Goal: Task Accomplishment & Management: Use online tool/utility

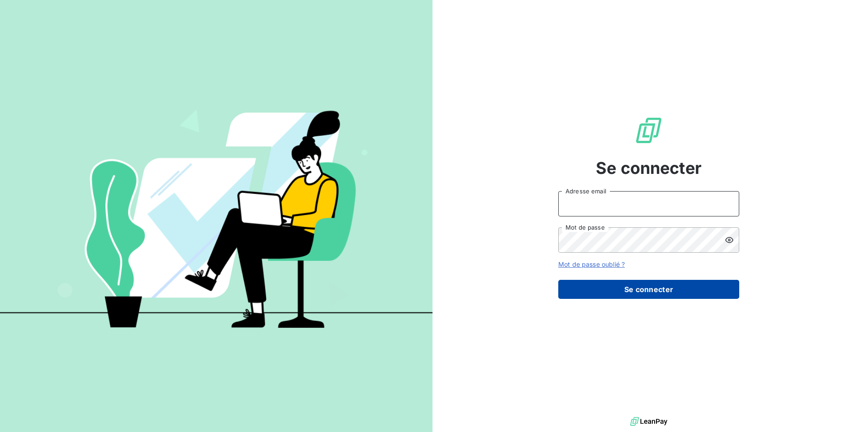
type input "[EMAIL_ADDRESS][PERSON_NAME][DOMAIN_NAME]"
click at [602, 296] on button "Se connecter" at bounding box center [648, 289] width 181 height 19
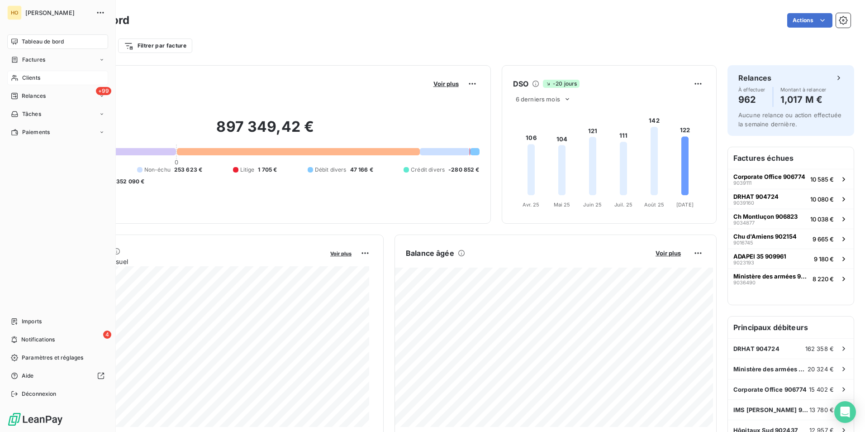
click at [13, 79] on icon at bounding box center [15, 77] width 8 height 7
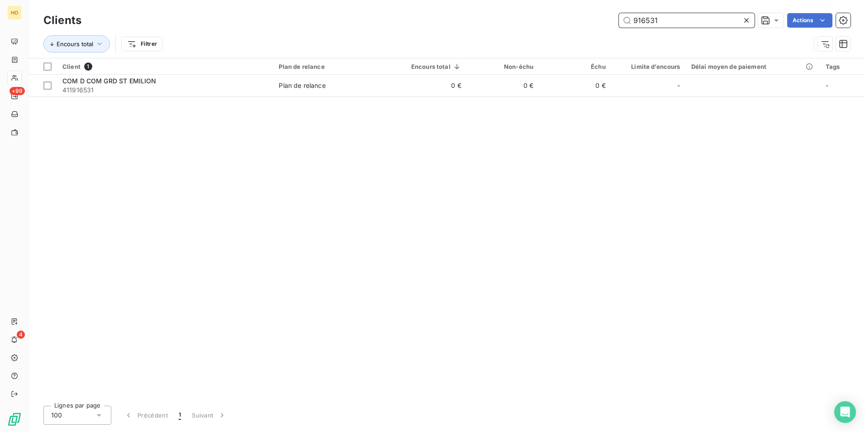
drag, startPoint x: 684, startPoint y: 17, endPoint x: 407, endPoint y: 31, distance: 277.3
click at [407, 31] on div "Clients 916531 Actions Encours total Filtrer" at bounding box center [446, 34] width 807 height 47
drag, startPoint x: 666, startPoint y: 22, endPoint x: 393, endPoint y: 39, distance: 272.9
click at [393, 39] on div "Clients 914815 Actions Encours total Filtrer" at bounding box center [446, 34] width 807 height 47
drag, startPoint x: 668, startPoint y: 22, endPoint x: 428, endPoint y: 40, distance: 241.0
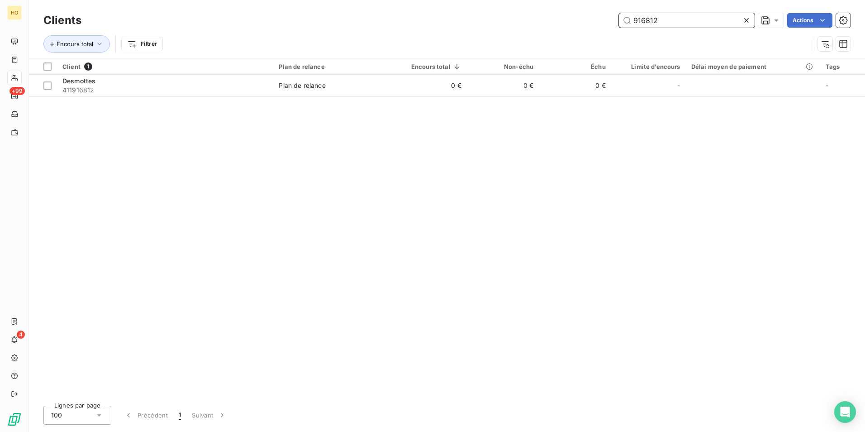
click at [428, 40] on div "Clients 916812 Actions Encours total Filtrer" at bounding box center [446, 34] width 807 height 47
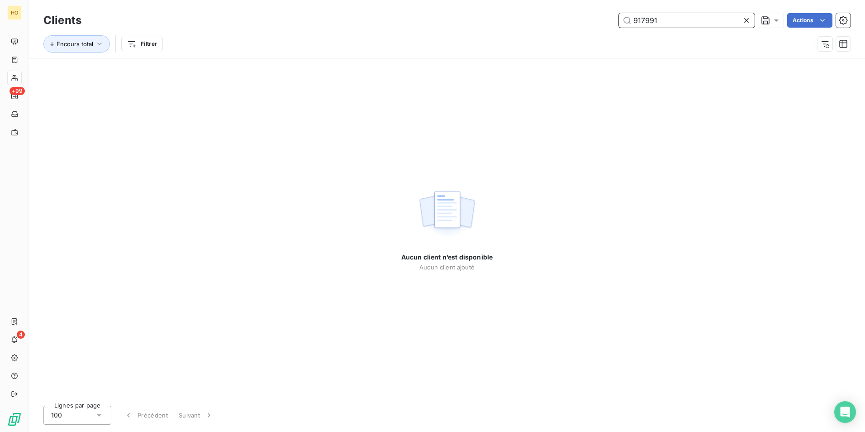
type input "917991"
